Goal: Task Accomplishment & Management: Complete application form

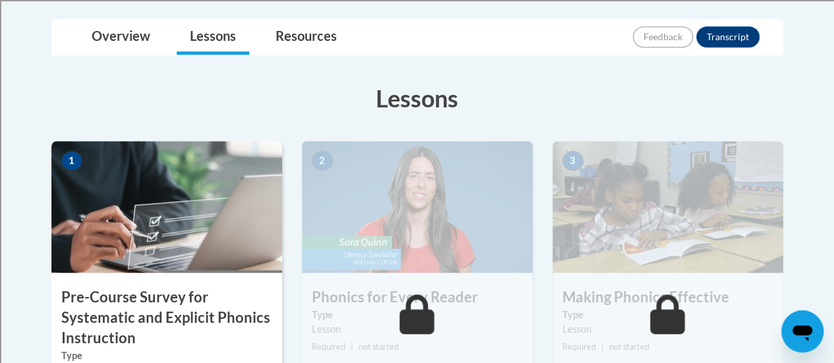
click at [165, 290] on h3 "Pre-Course Survey for Systematic and Explicit Phonics Instruction" at bounding box center [166, 317] width 231 height 61
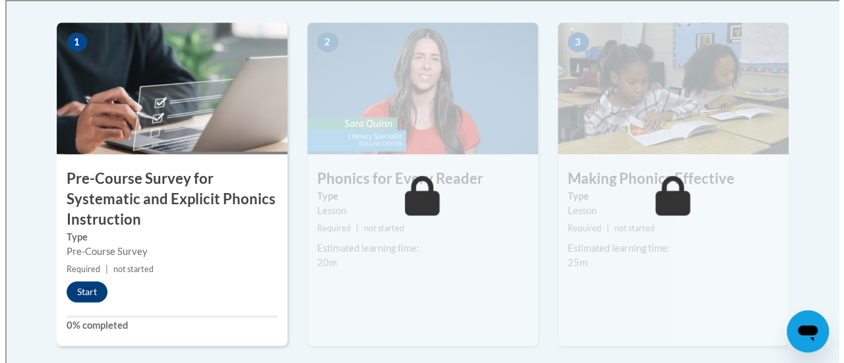
scroll to position [452, 0]
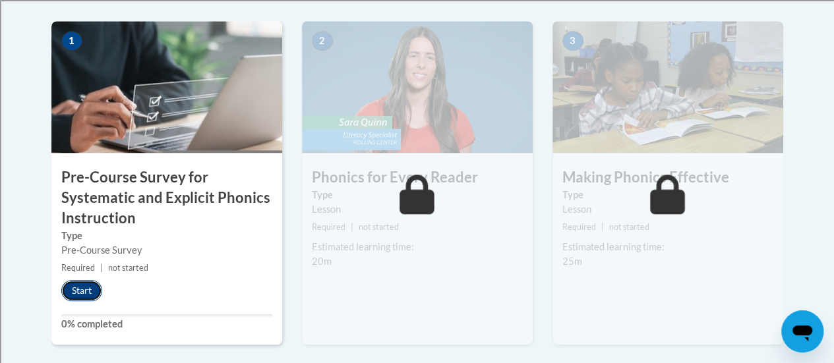
click at [78, 293] on button "Start" at bounding box center [81, 290] width 41 height 21
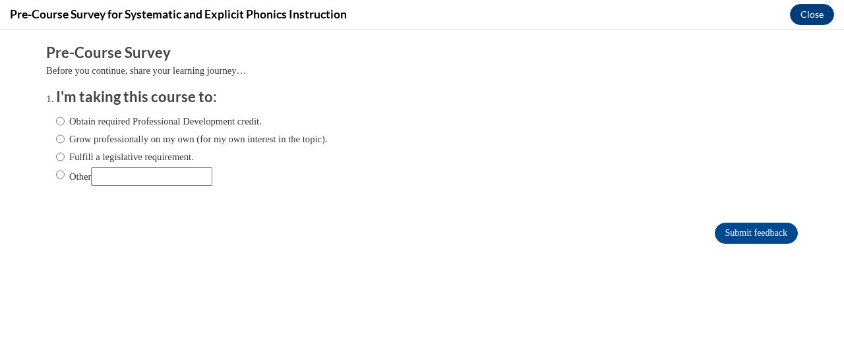
scroll to position [0, 0]
click at [56, 176] on input "Other" at bounding box center [60, 174] width 9 height 15
radio input "true"
click at [715, 233] on input "Submit feedback" at bounding box center [756, 233] width 83 height 21
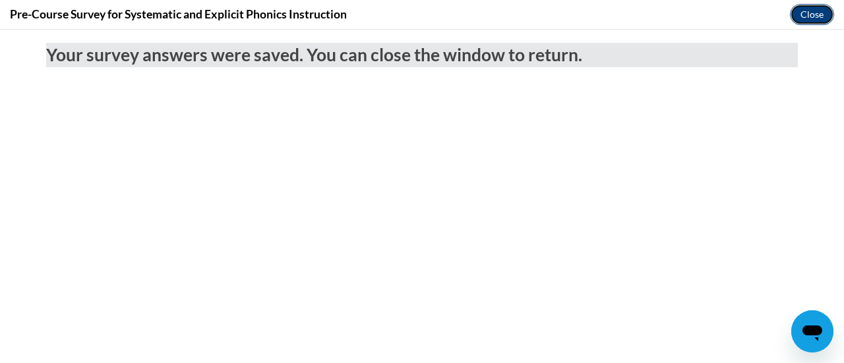
click at [803, 11] on button "Close" at bounding box center [812, 14] width 44 height 21
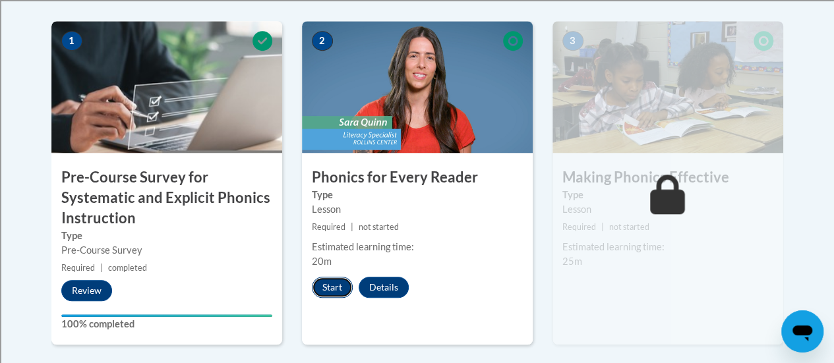
click at [334, 293] on button "Start" at bounding box center [332, 287] width 41 height 21
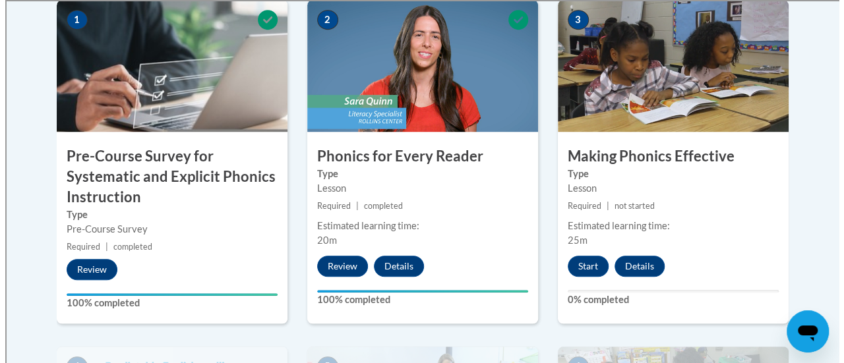
scroll to position [476, 0]
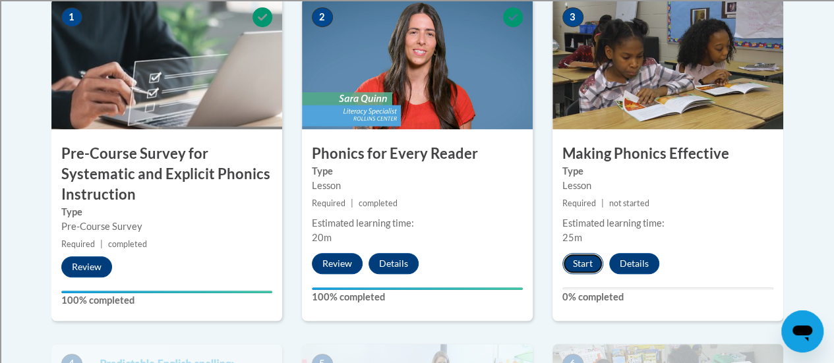
click at [571, 268] on button "Start" at bounding box center [582, 263] width 41 height 21
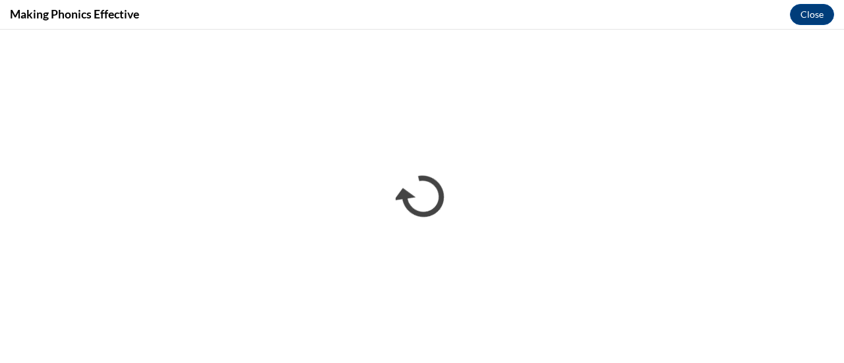
scroll to position [0, 0]
